Goal: Information Seeking & Learning: Find specific fact

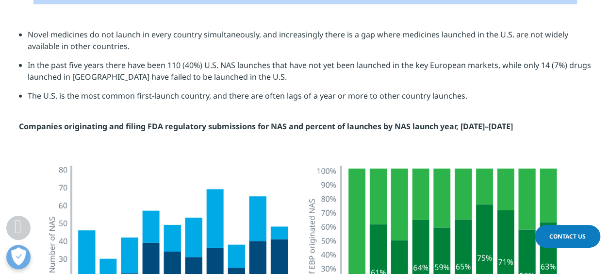
scroll to position [1355, 0]
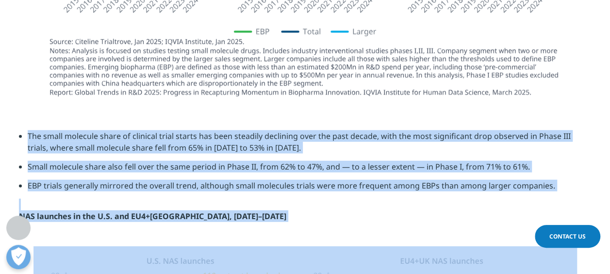
drag, startPoint x: 29, startPoint y: 180, endPoint x: 566, endPoint y: 185, distance: 537.9
click at [566, 185] on ul "The small molecule share of clinical trial starts has been steadily declining o…" at bounding box center [305, 164] width 572 height 68
copy ul "The small molecule share of clinical trial starts has been steadily declining o…"
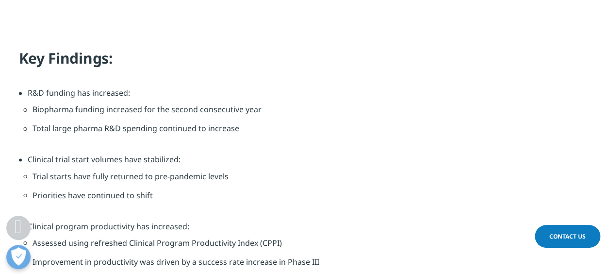
scroll to position [739, 0]
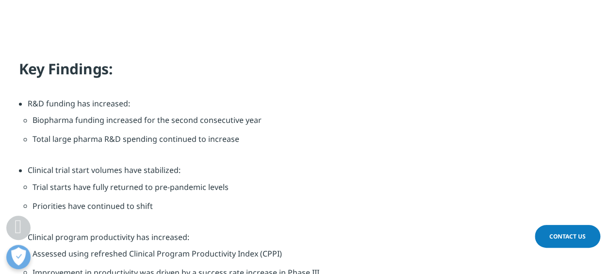
drag, startPoint x: 254, startPoint y: 172, endPoint x: 27, endPoint y: 105, distance: 236.5
click at [27, 105] on ul "R&D funding has increased: Biopharma funding increased for the second consecuti…" at bounding box center [305, 235] width 572 height 277
copy ul "R&D funding has increased: Biopharma funding increased for the second consecuti…"
click at [265, 141] on li "Total large pharma R&D spending continued to increase" at bounding box center [309, 142] width 554 height 19
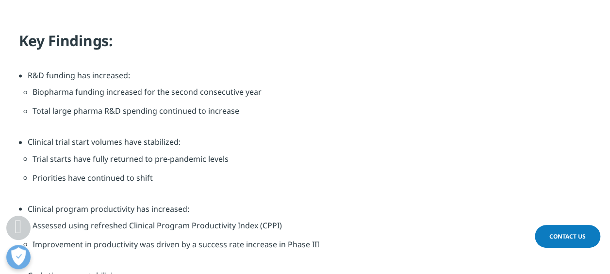
scroll to position [788, 0]
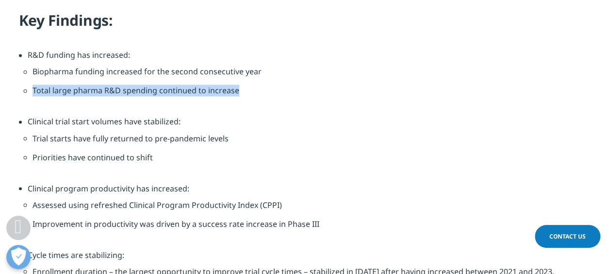
drag, startPoint x: 32, startPoint y: 90, endPoint x: 237, endPoint y: 95, distance: 205.2
click at [237, 95] on li "Total large pharma R&D spending continued to increase" at bounding box center [309, 93] width 554 height 19
copy li "Total large pharma R&D spending continued to increase"
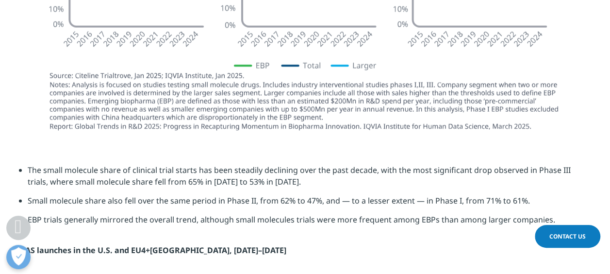
scroll to position [1370, 0]
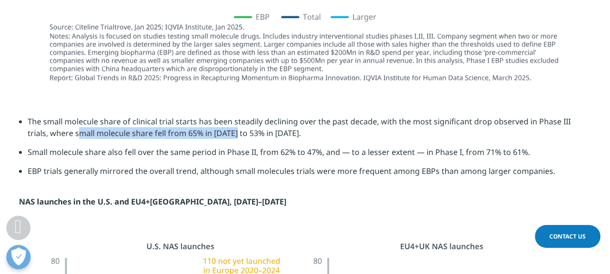
drag, startPoint x: 56, startPoint y: 134, endPoint x: 214, endPoint y: 135, distance: 157.6
click at [214, 135] on li "The small molecule share of clinical trial starts has been steadily declining o…" at bounding box center [310, 130] width 564 height 31
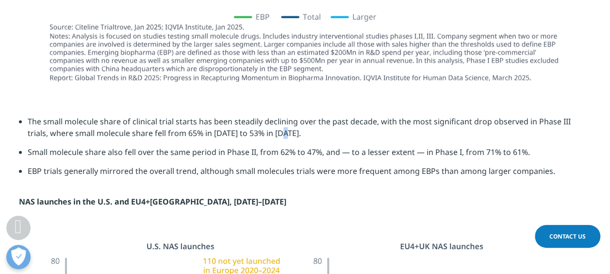
drag, startPoint x: 214, startPoint y: 135, endPoint x: 264, endPoint y: 132, distance: 50.1
click at [264, 132] on li "The small molecule share of clinical trial starts has been steadily declining o…" at bounding box center [310, 130] width 564 height 31
click at [262, 132] on li "The small molecule share of clinical trial starts has been steadily declining o…" at bounding box center [310, 130] width 564 height 31
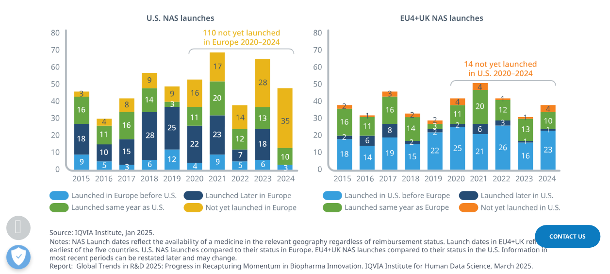
scroll to position [1612, 0]
